Goal: Check status: Check status

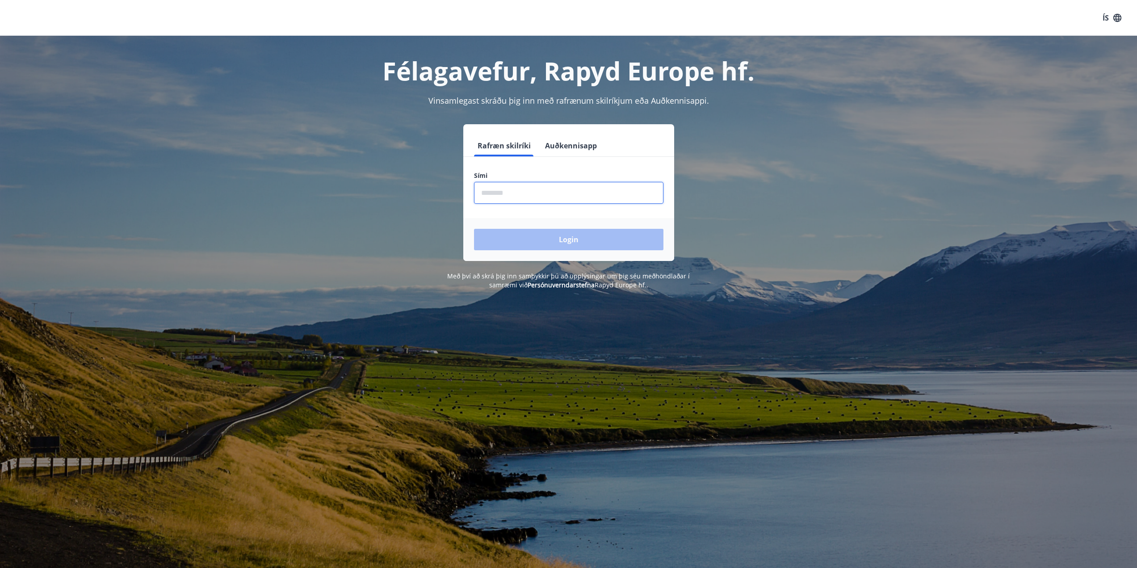
click at [506, 193] on input "phone" at bounding box center [568, 193] width 189 height 22
type input "********"
click at [474, 229] on button "Login" at bounding box center [568, 239] width 189 height 21
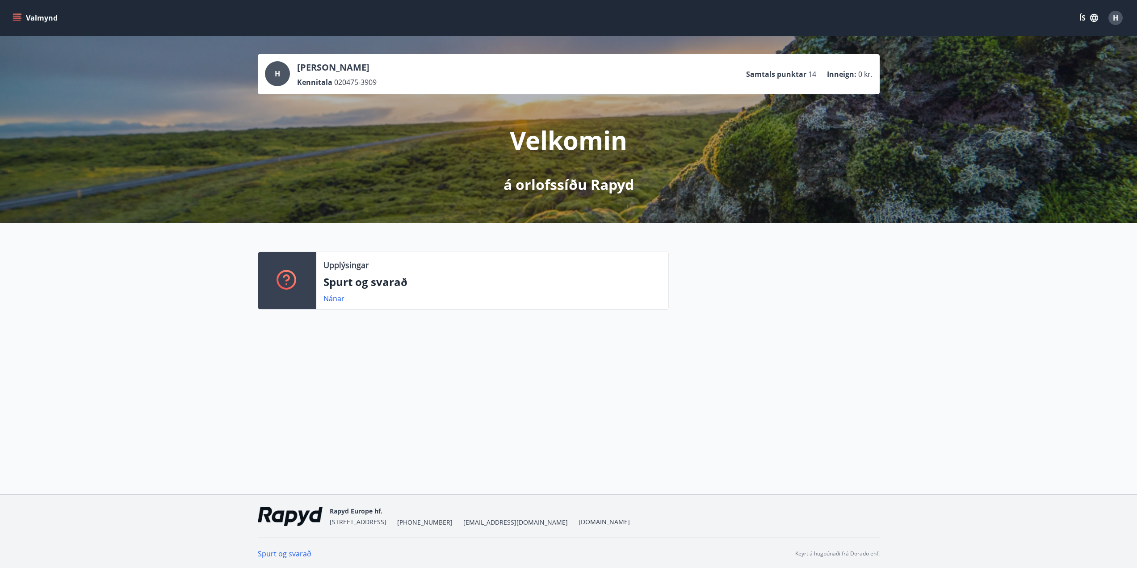
click at [34, 17] on button "Valmynd" at bounding box center [36, 18] width 50 height 16
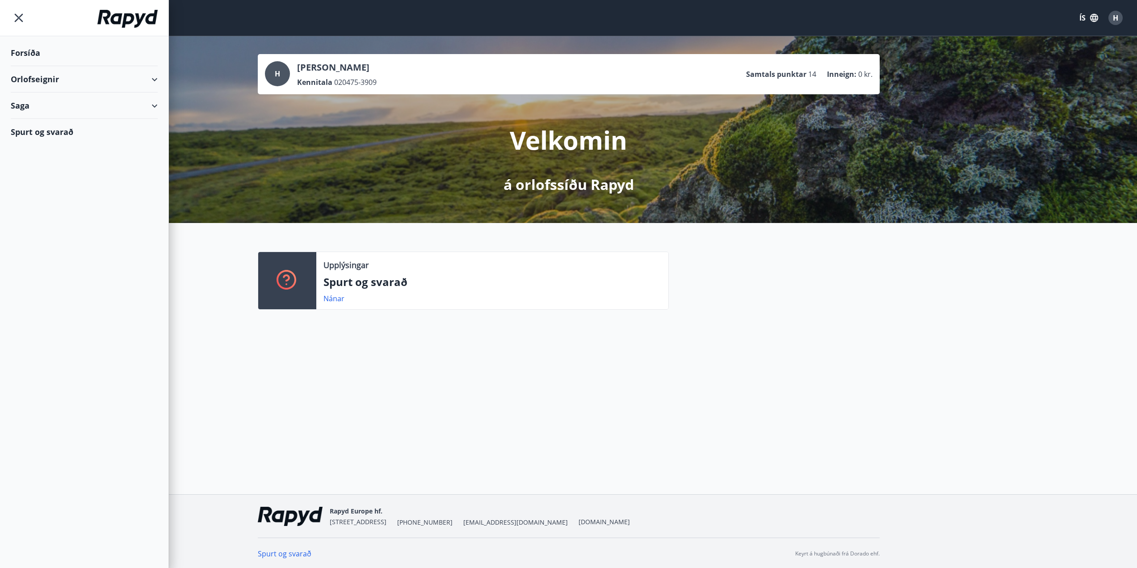
click at [153, 79] on div "Orlofseignir" at bounding box center [84, 79] width 147 height 26
click at [23, 142] on div "Saga" at bounding box center [84, 143] width 147 height 26
click at [43, 164] on div "Bókanir" at bounding box center [84, 165] width 133 height 19
